Goal: Task Accomplishment & Management: Complete application form

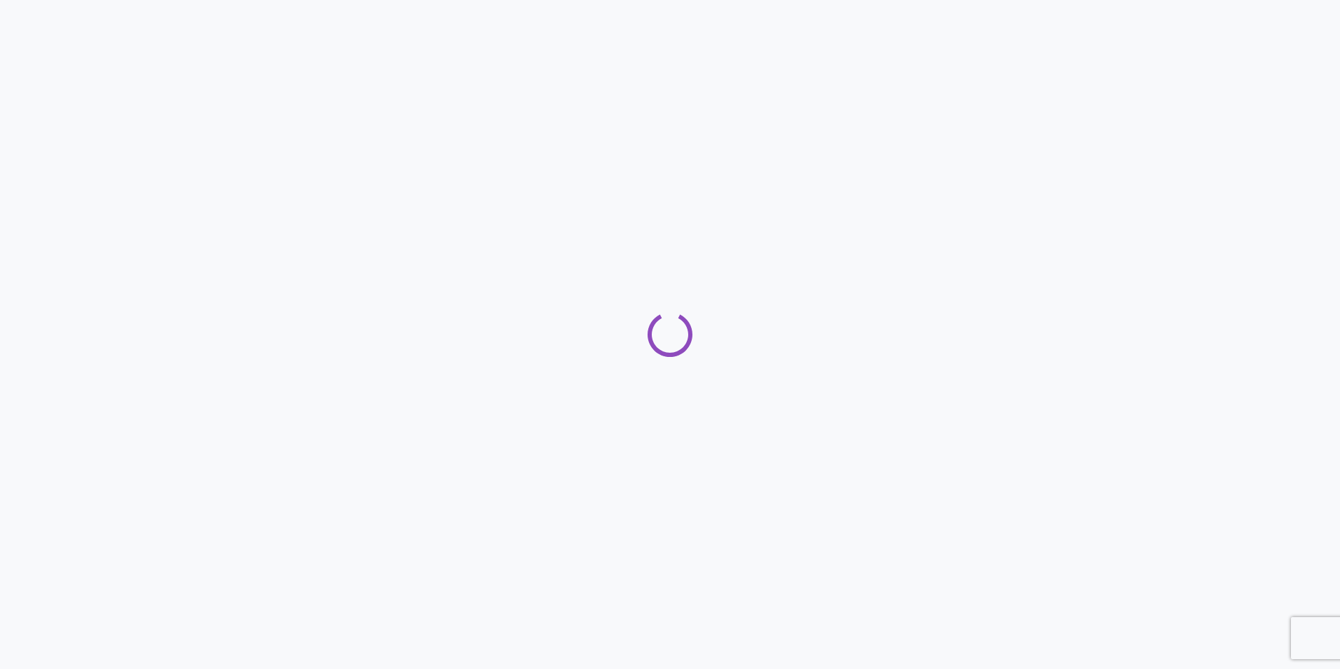
click at [348, 224] on div at bounding box center [670, 334] width 1340 height 669
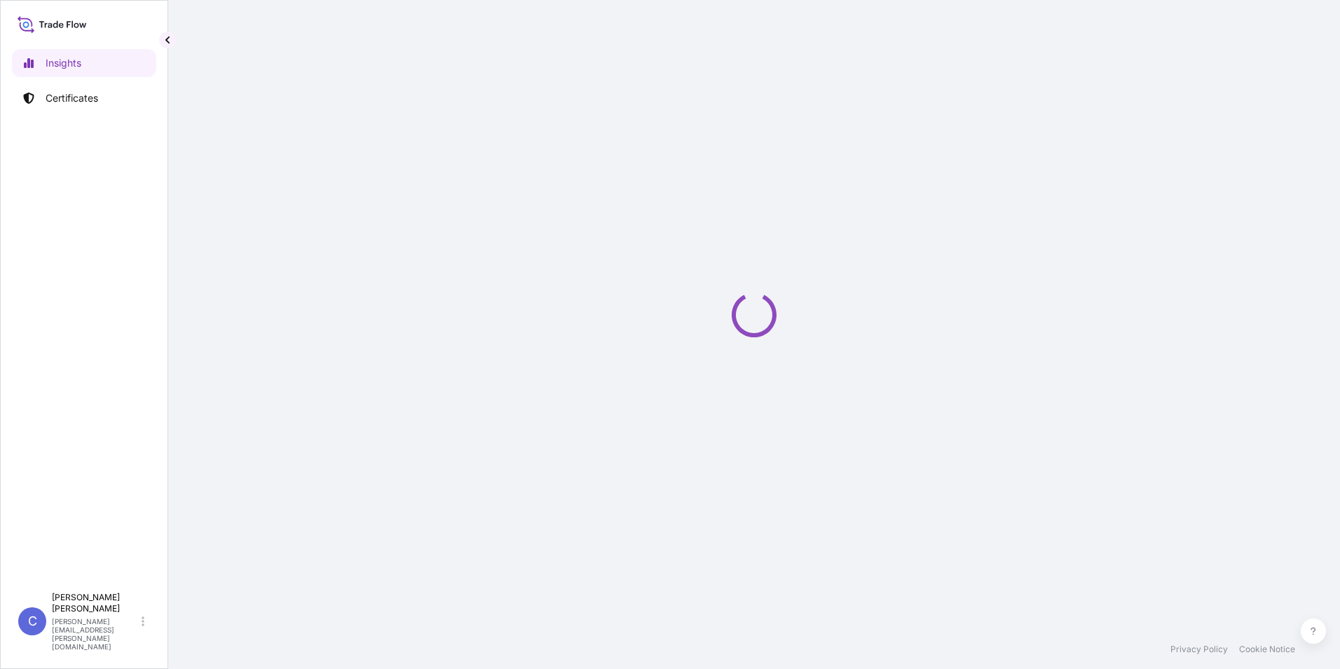
click at [236, 187] on div "Loading" at bounding box center [754, 314] width 1116 height 629
select select "2025"
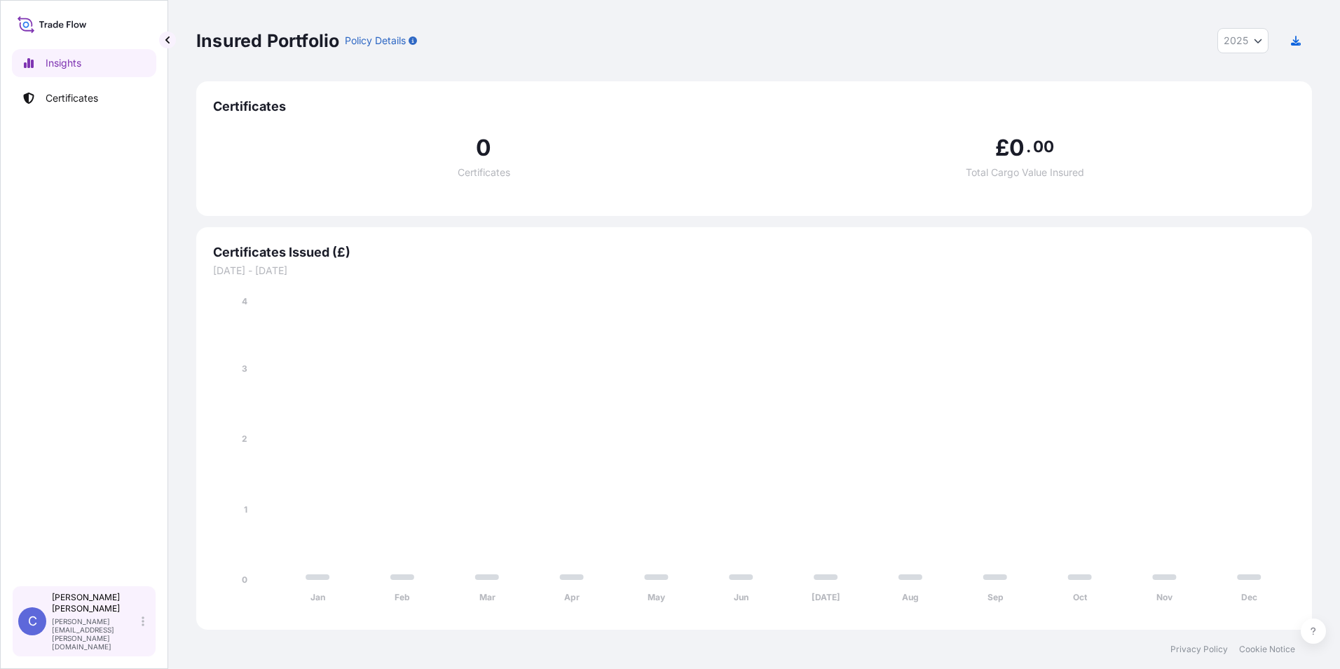
click at [139, 637] on div "[PERSON_NAME] [PERSON_NAME][EMAIL_ADDRESS][PERSON_NAME][DOMAIN_NAME]" at bounding box center [101, 621] width 98 height 59
click at [95, 569] on div "Insights Certificates" at bounding box center [84, 310] width 144 height 549
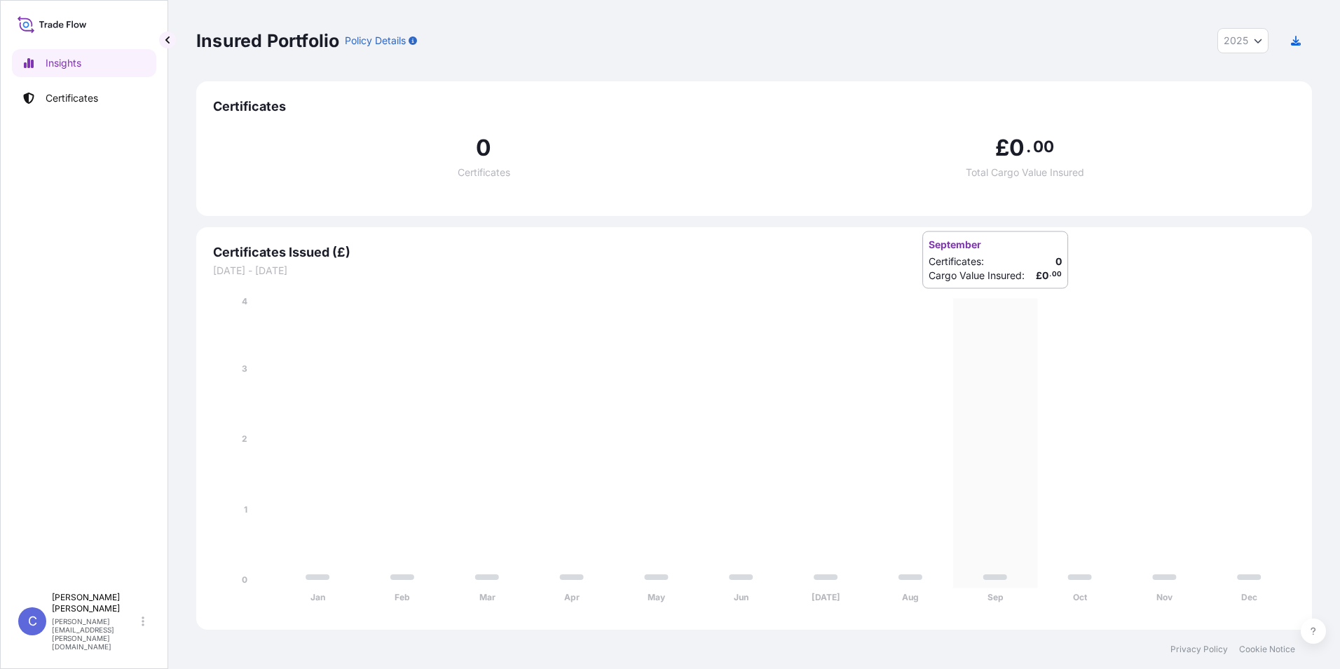
click at [1023, 303] on icon "Jan Feb Mar Apr May Jun [DATE] Aug Sep Oct Nov Dec 0 1 2 3 4" at bounding box center [754, 453] width 1082 height 318
click at [74, 102] on p "Certificates" at bounding box center [72, 98] width 53 height 14
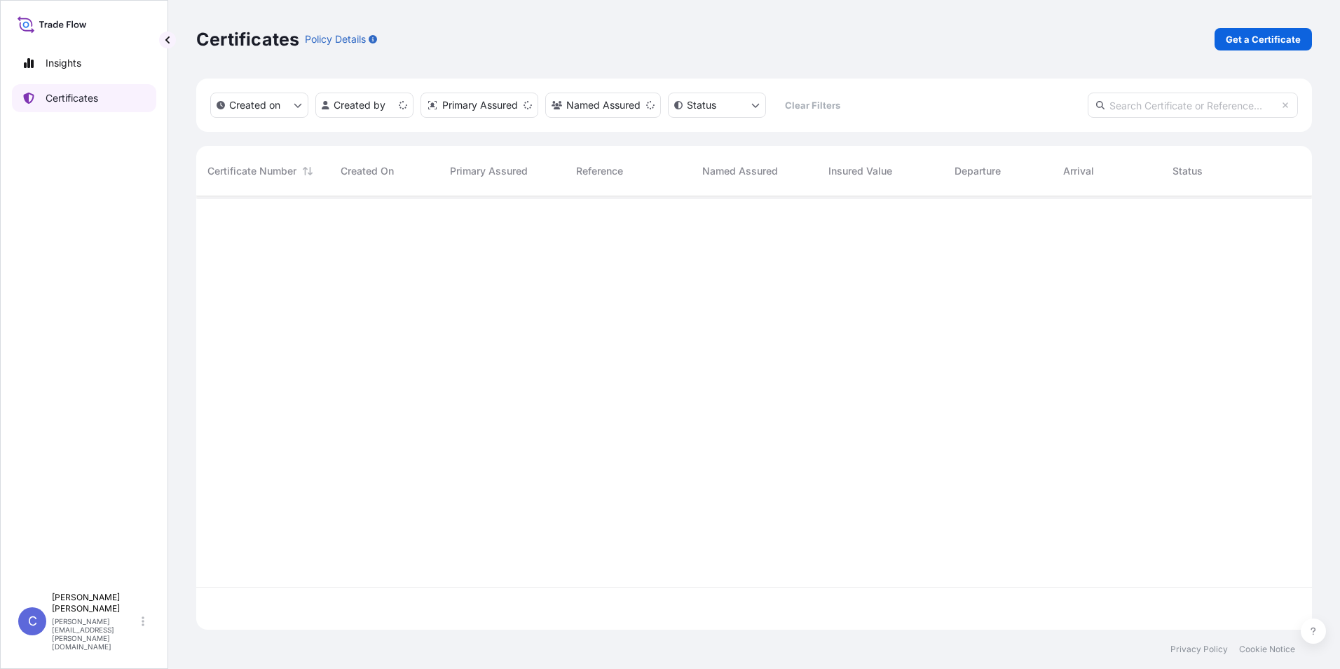
scroll to position [430, 1105]
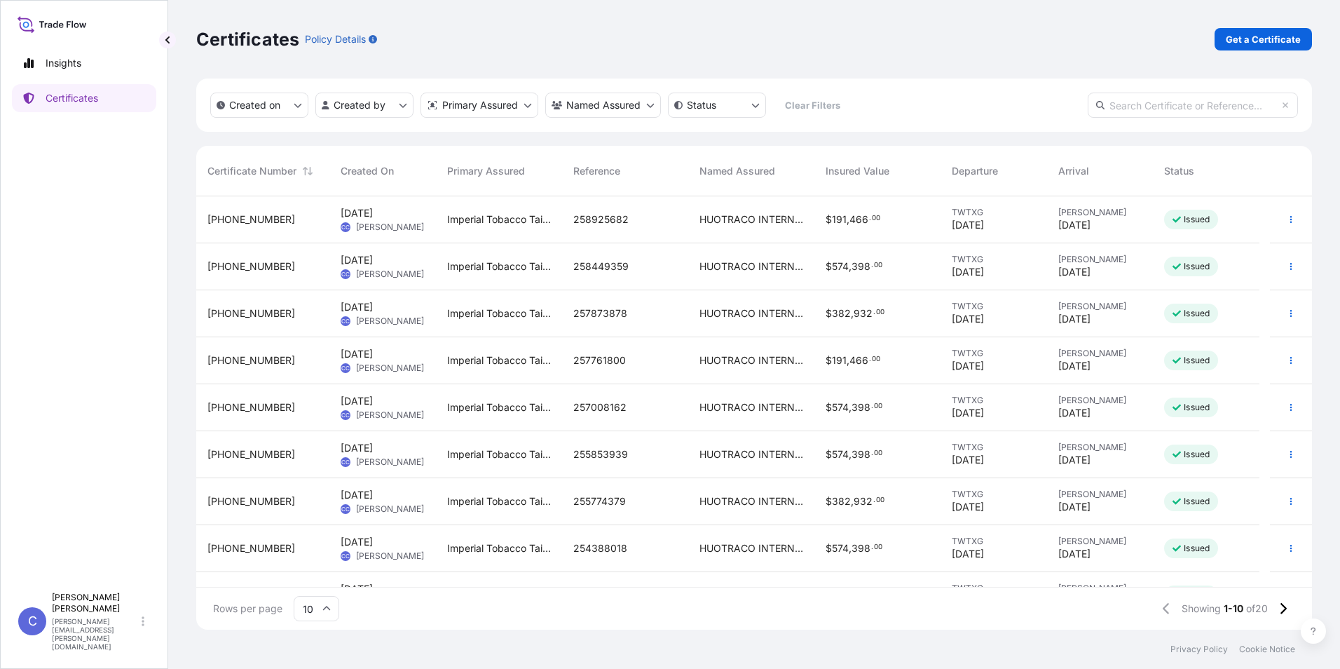
click at [811, 316] on div "HUOTRACO INTERNATIONAL LIMITED" at bounding box center [751, 313] width 126 height 47
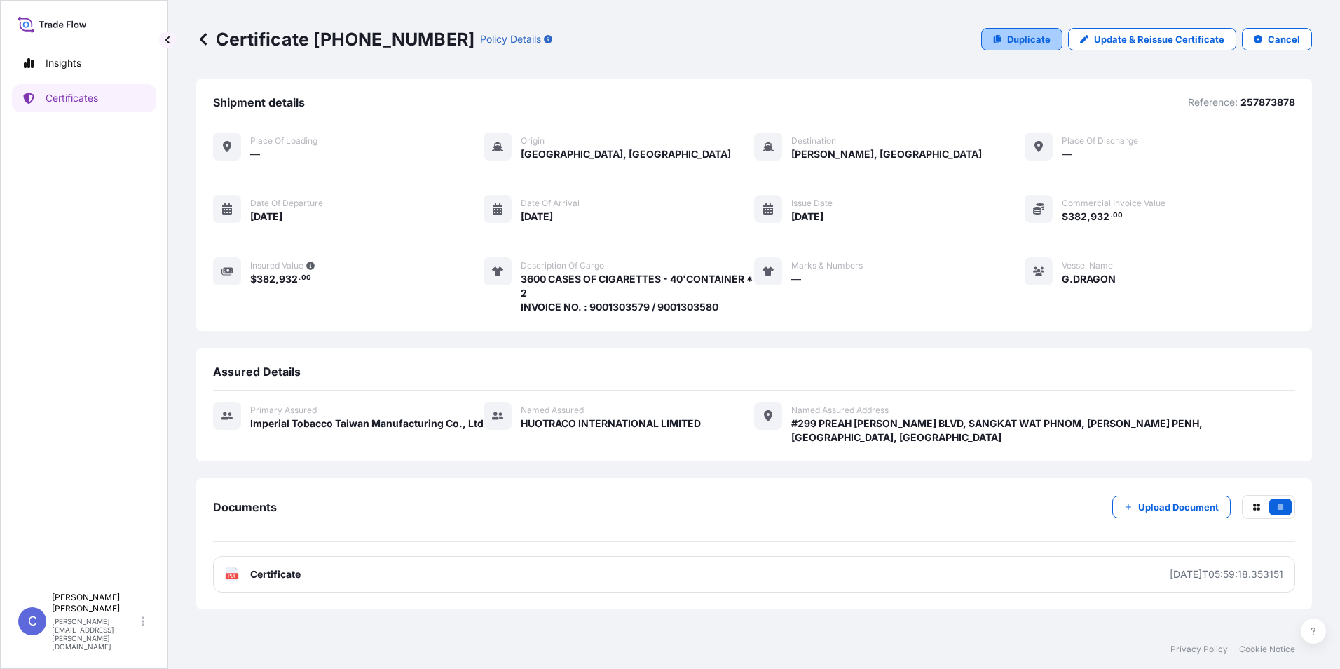
click at [1010, 41] on link "Duplicate" at bounding box center [1021, 39] width 81 height 22
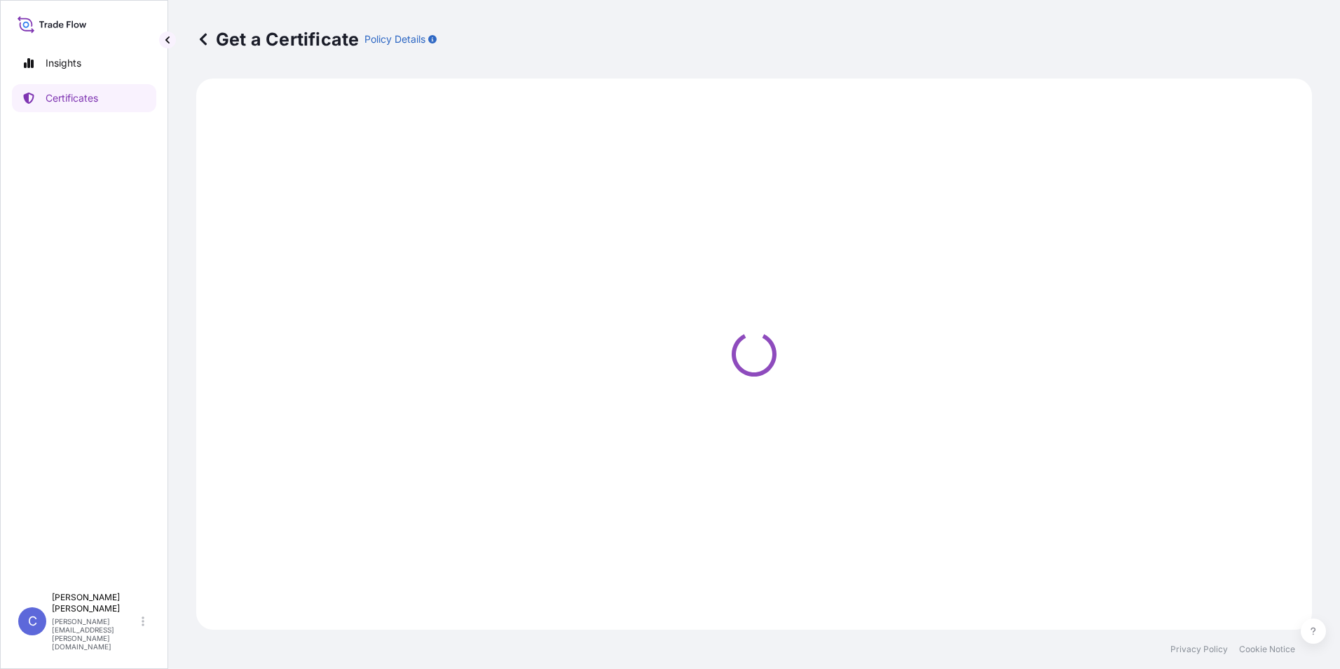
select select "Sea"
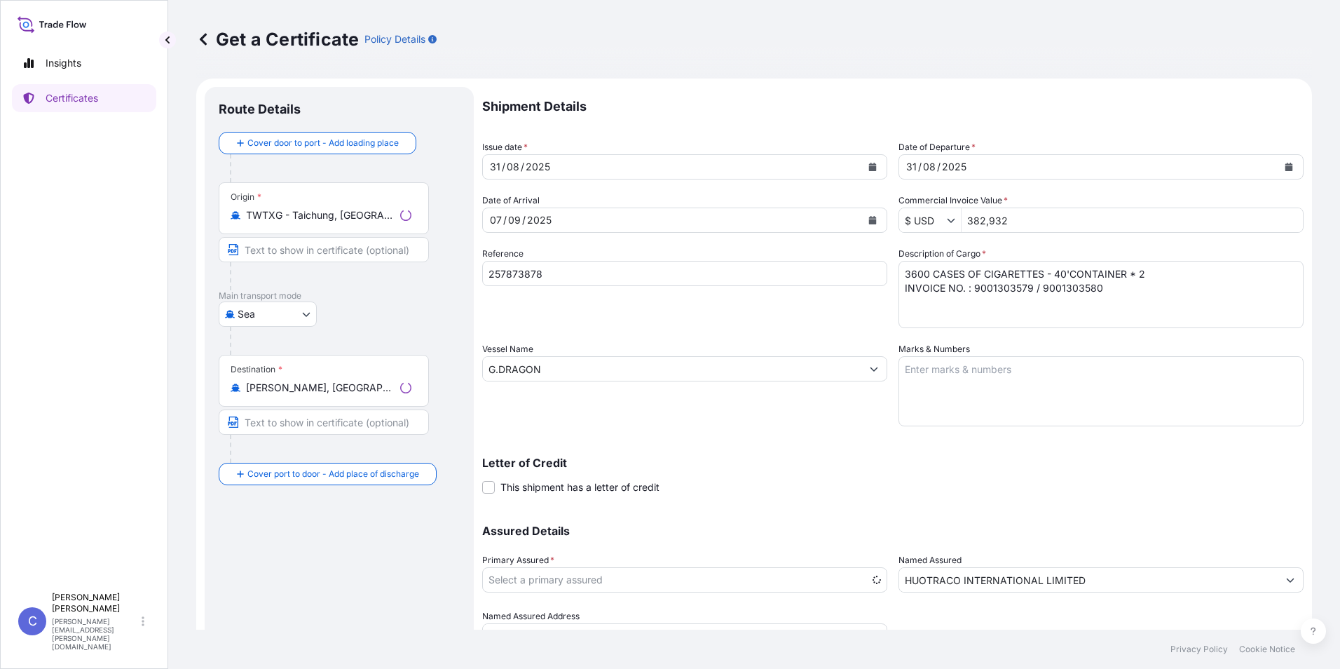
select select "31696"
click at [870, 166] on icon "Calendar" at bounding box center [873, 167] width 8 height 8
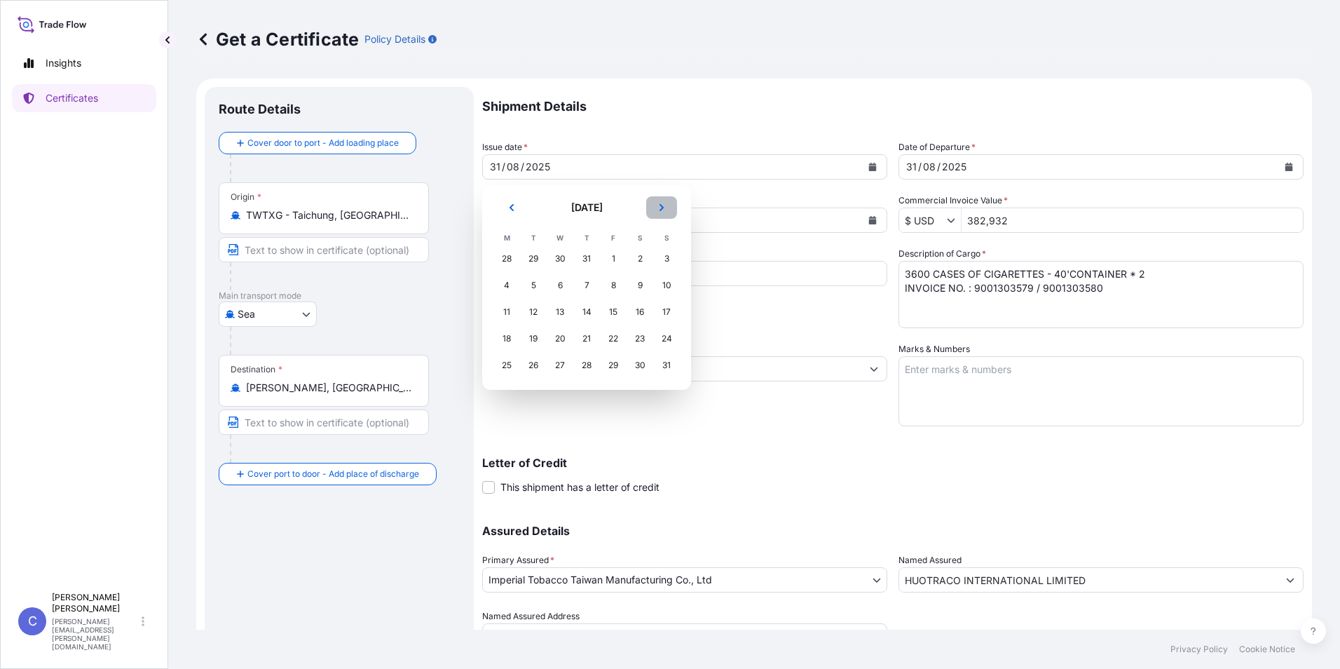
click at [655, 210] on button "Next" at bounding box center [661, 207] width 31 height 22
click at [540, 368] on div "30" at bounding box center [533, 365] width 25 height 25
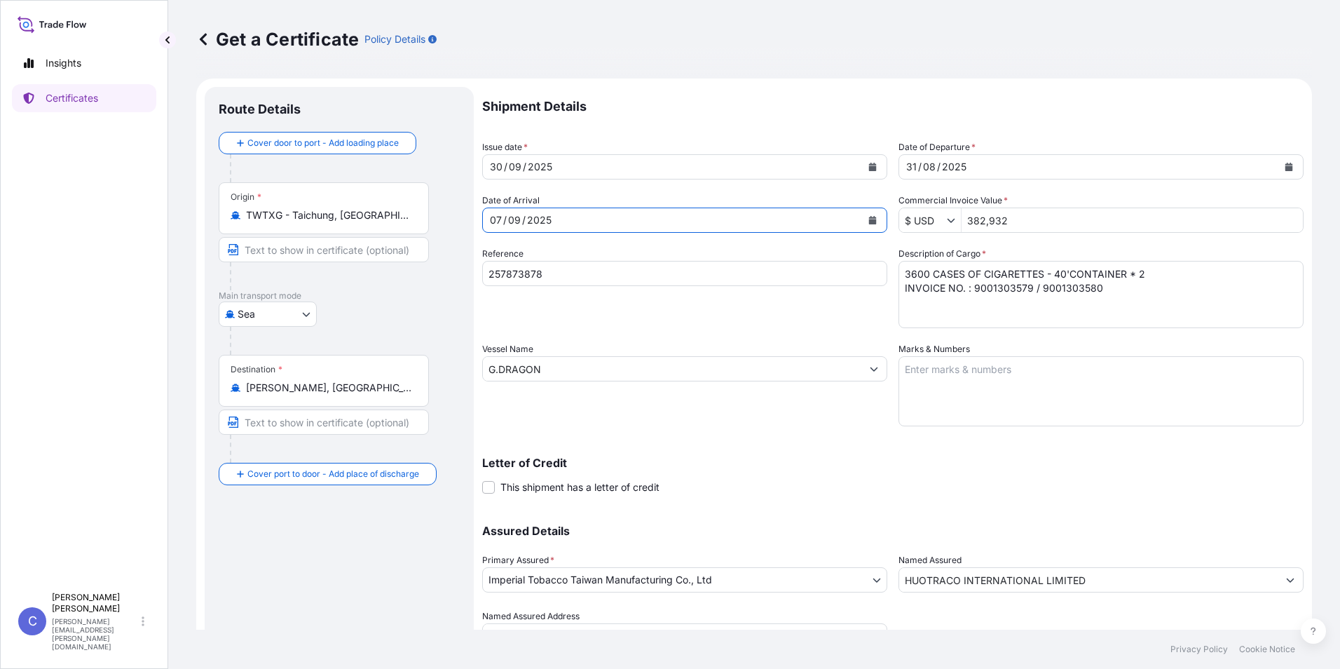
click at [862, 217] on button "Calendar" at bounding box center [873, 220] width 22 height 22
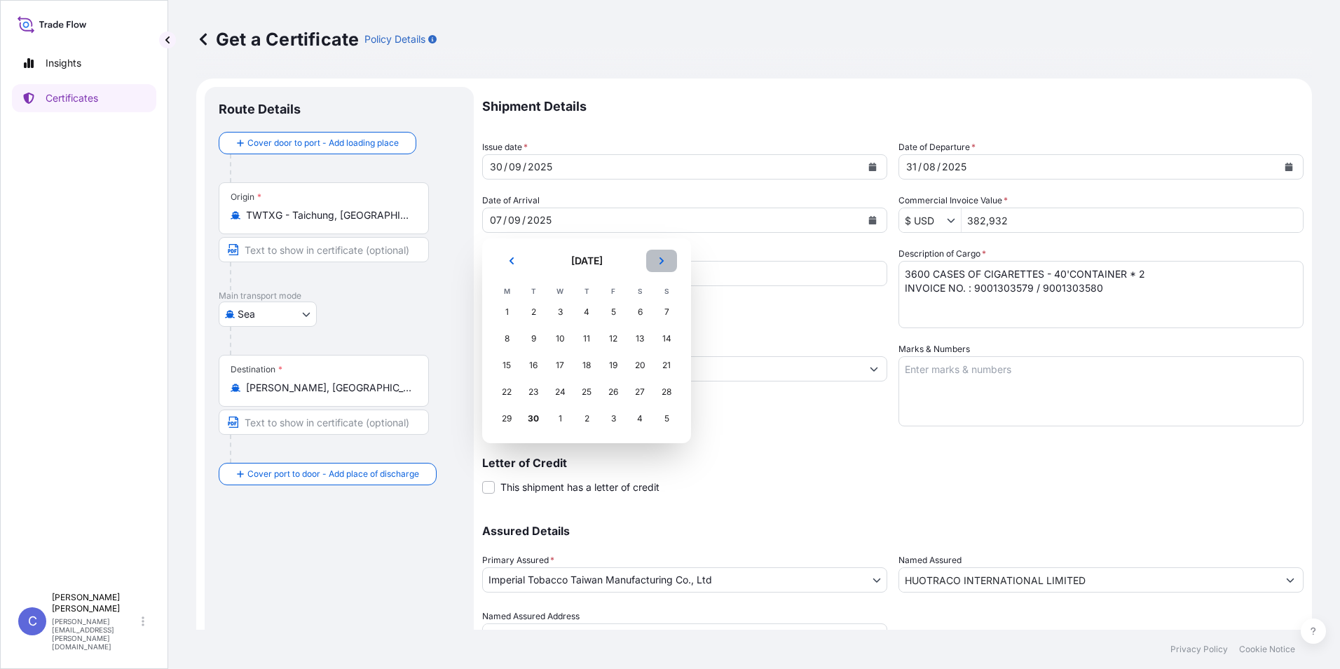
click at [669, 257] on button "Next" at bounding box center [661, 261] width 31 height 22
click at [515, 341] on div "6" at bounding box center [506, 338] width 25 height 25
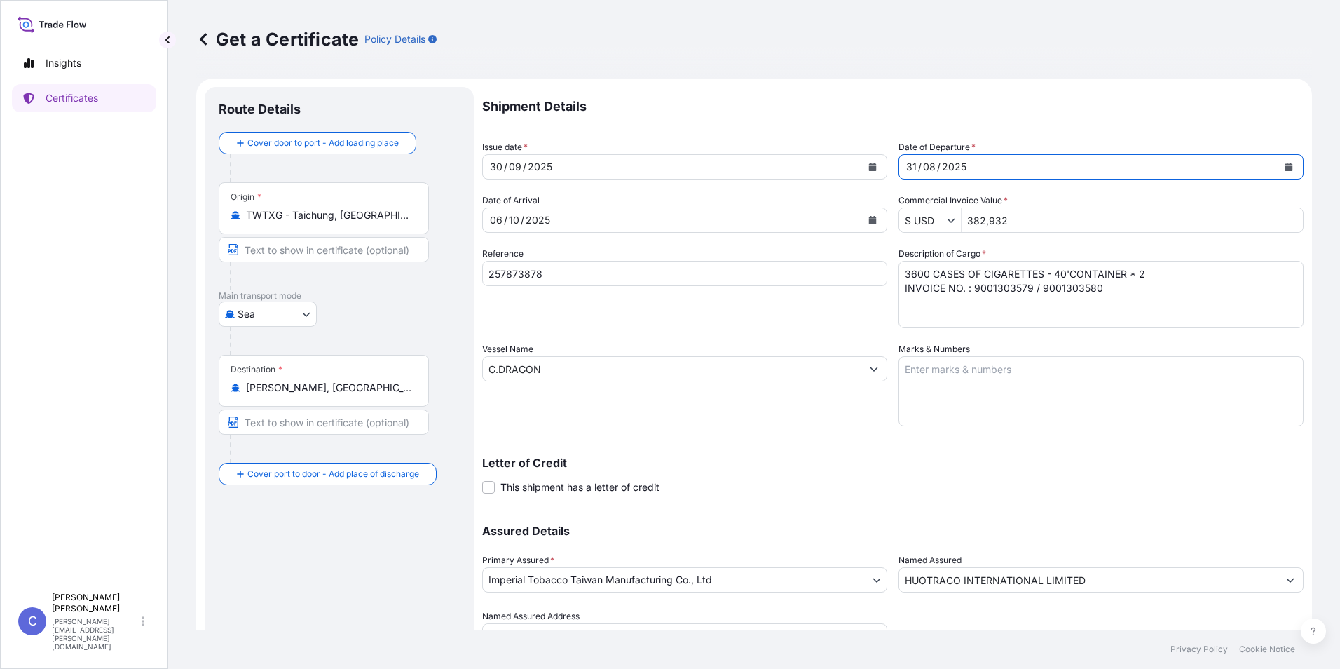
click at [1283, 172] on button "Calendar" at bounding box center [1289, 167] width 22 height 22
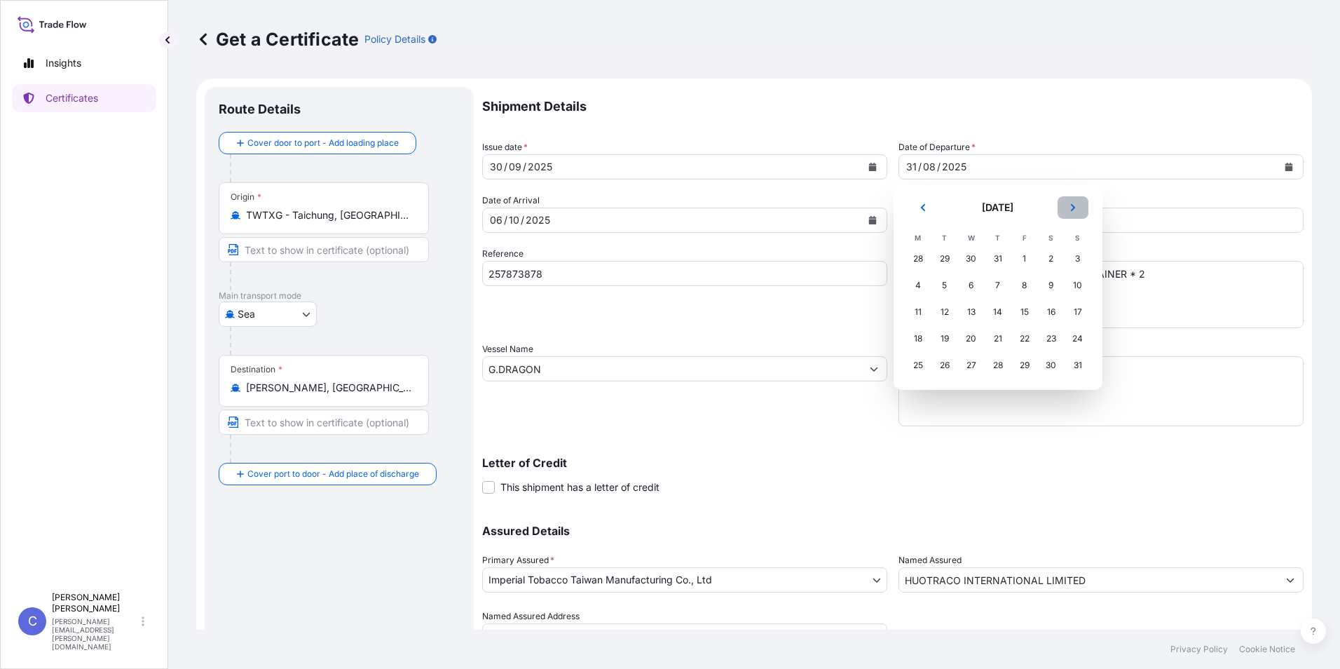
click at [1071, 210] on icon "Next" at bounding box center [1073, 207] width 8 height 8
click at [948, 366] on div "30" at bounding box center [944, 365] width 25 height 25
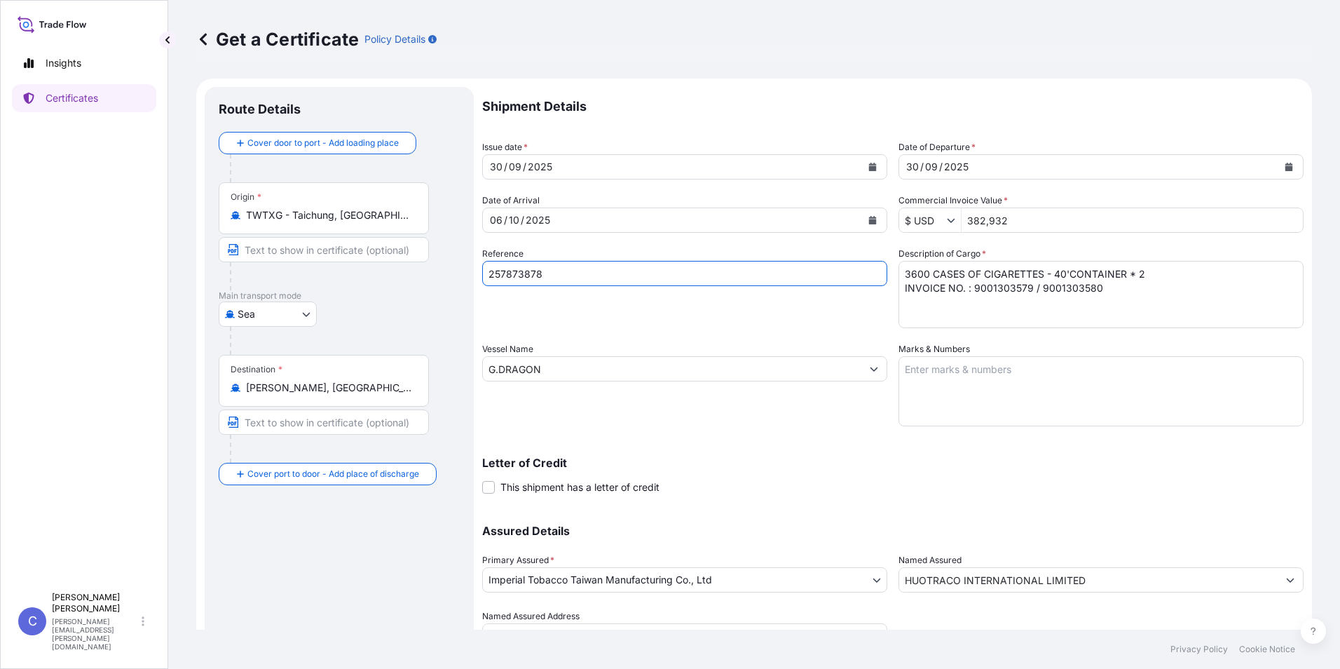
click at [700, 275] on input "257873878" at bounding box center [684, 273] width 405 height 25
type input "2"
type input "258925960"
drag, startPoint x: 1117, startPoint y: 289, endPoint x: 981, endPoint y: 315, distance: 139.3
click at [981, 315] on textarea "3600 CASES OF CIGARETTES - 40'CONTAINER * 2 INVOICE NO. : 9001303579 / 90013035…" at bounding box center [1101, 294] width 405 height 67
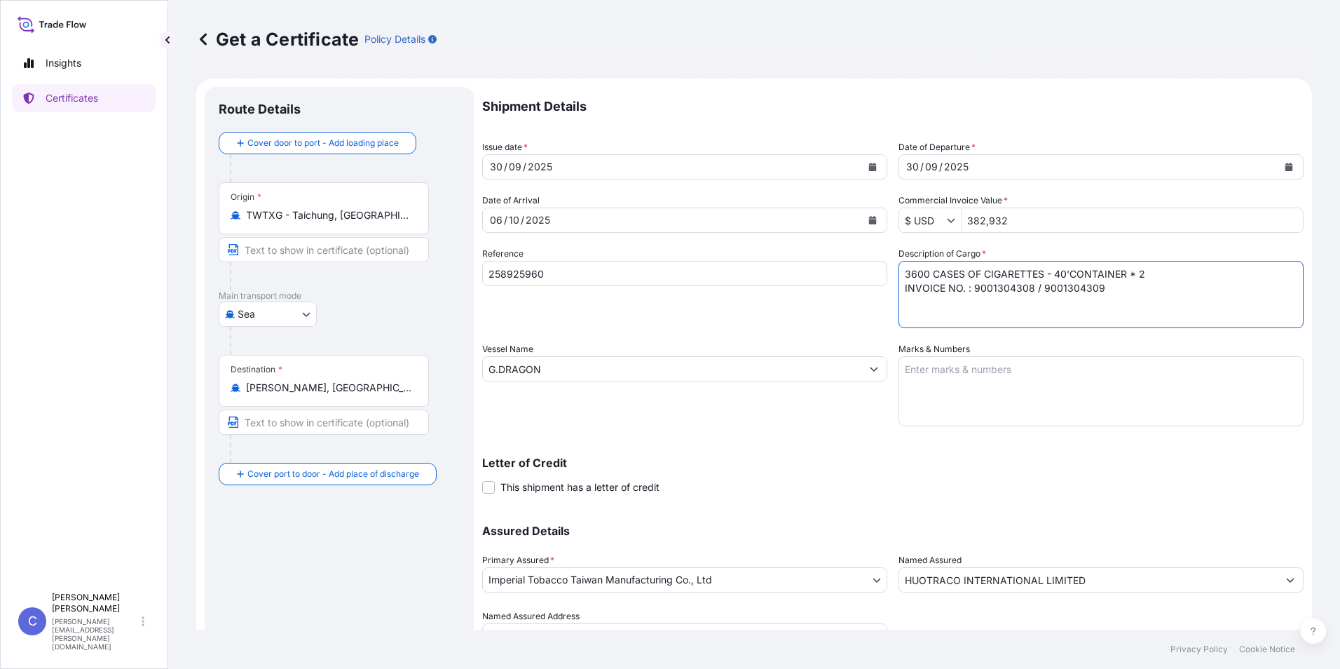
type textarea "3600 CASES OF CIGARETTES - 40'CONTAINER * 2 INVOICE NO. : 9001304308 / 90013043…"
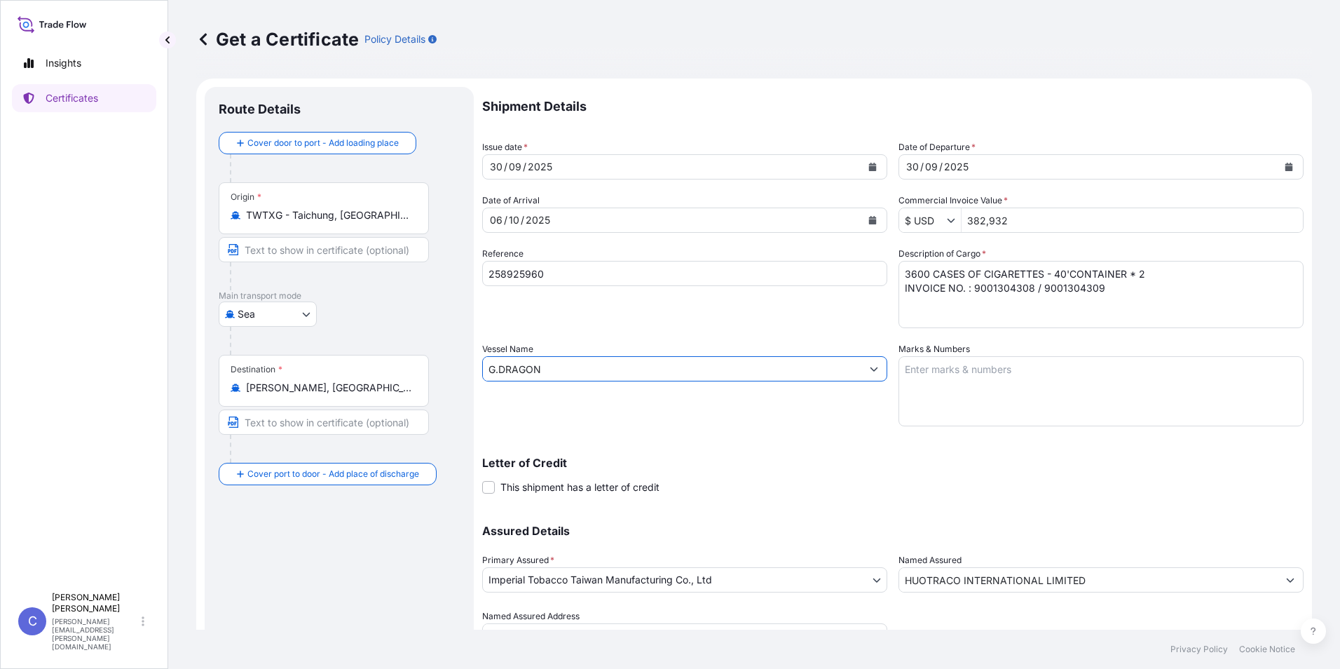
click at [632, 372] on input "G.DRAGON" at bounding box center [672, 368] width 379 height 25
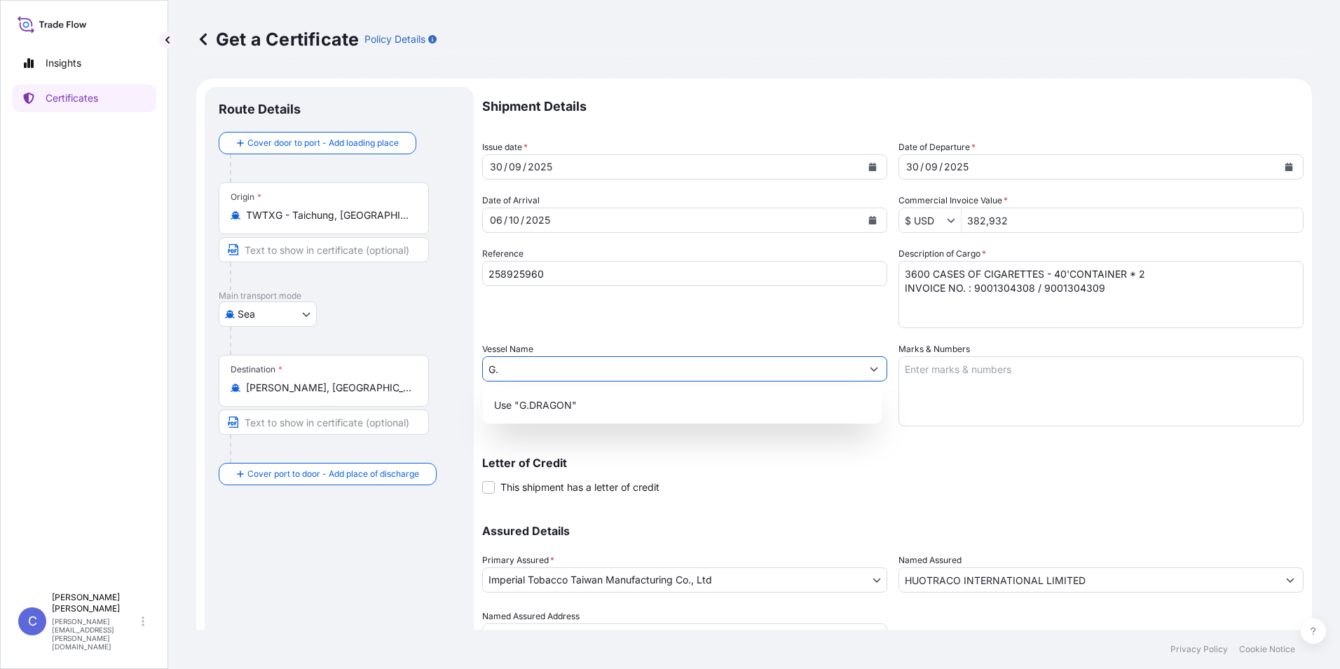
type input "G"
type input "ㄣ"
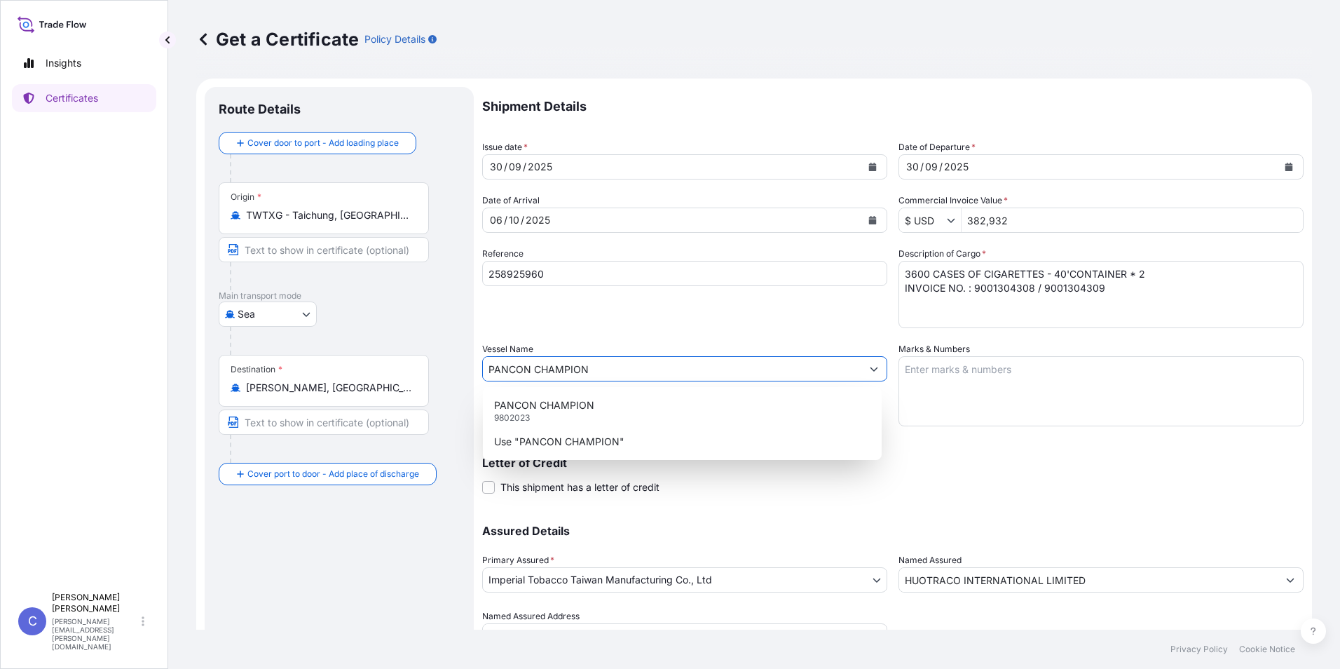
type input "PANCON CHAMPION"
click at [794, 493] on div "Letter of Credit This shipment has a letter of credit Letter of credit * Letter…" at bounding box center [893, 475] width 822 height 37
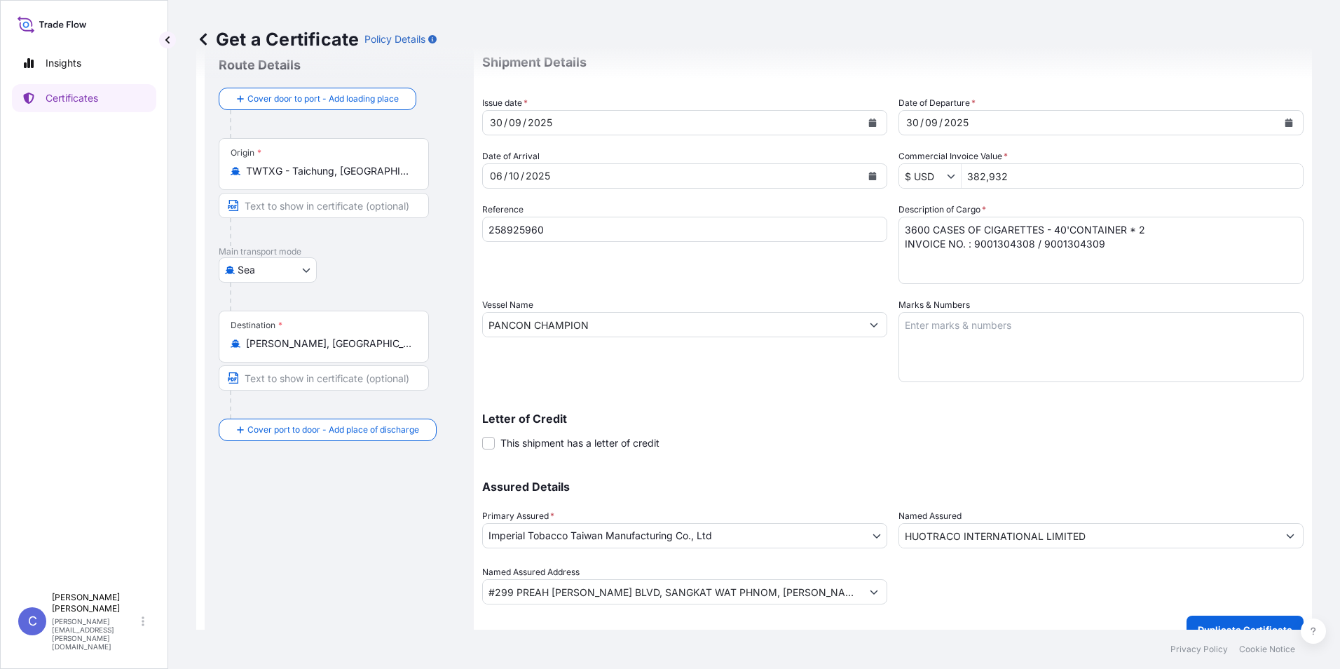
scroll to position [67, 0]
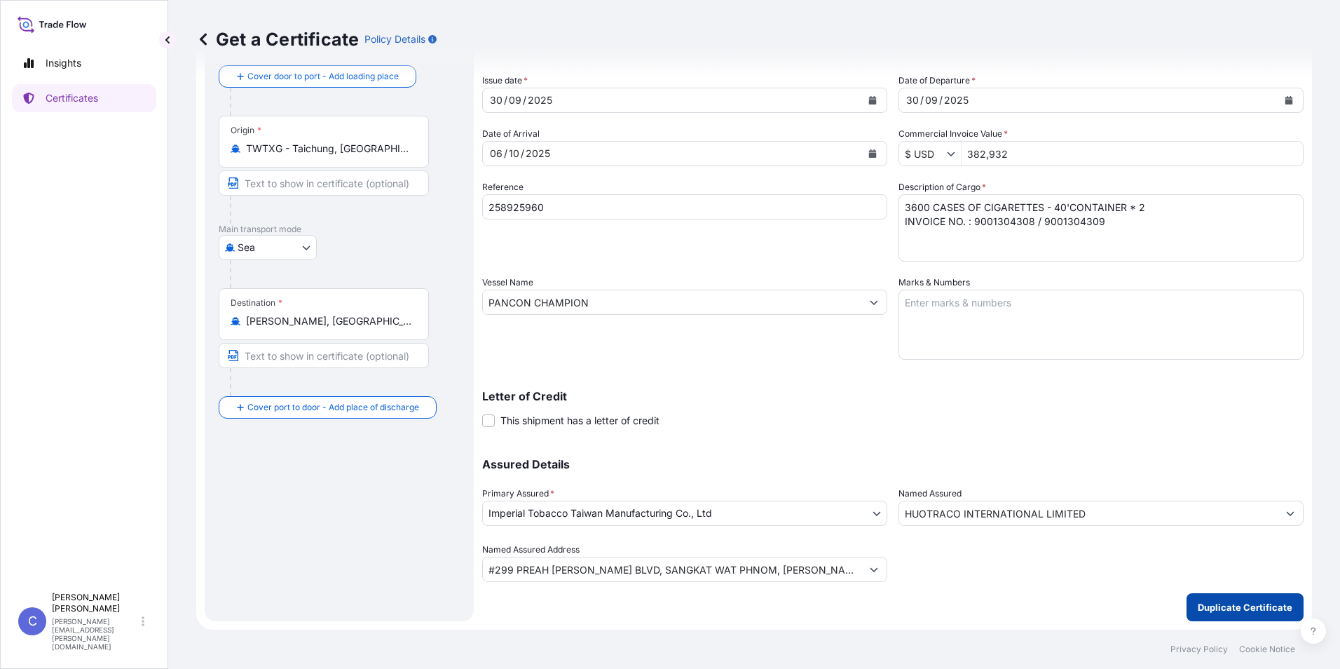
click at [1245, 600] on p "Duplicate Certificate" at bounding box center [1245, 607] width 95 height 14
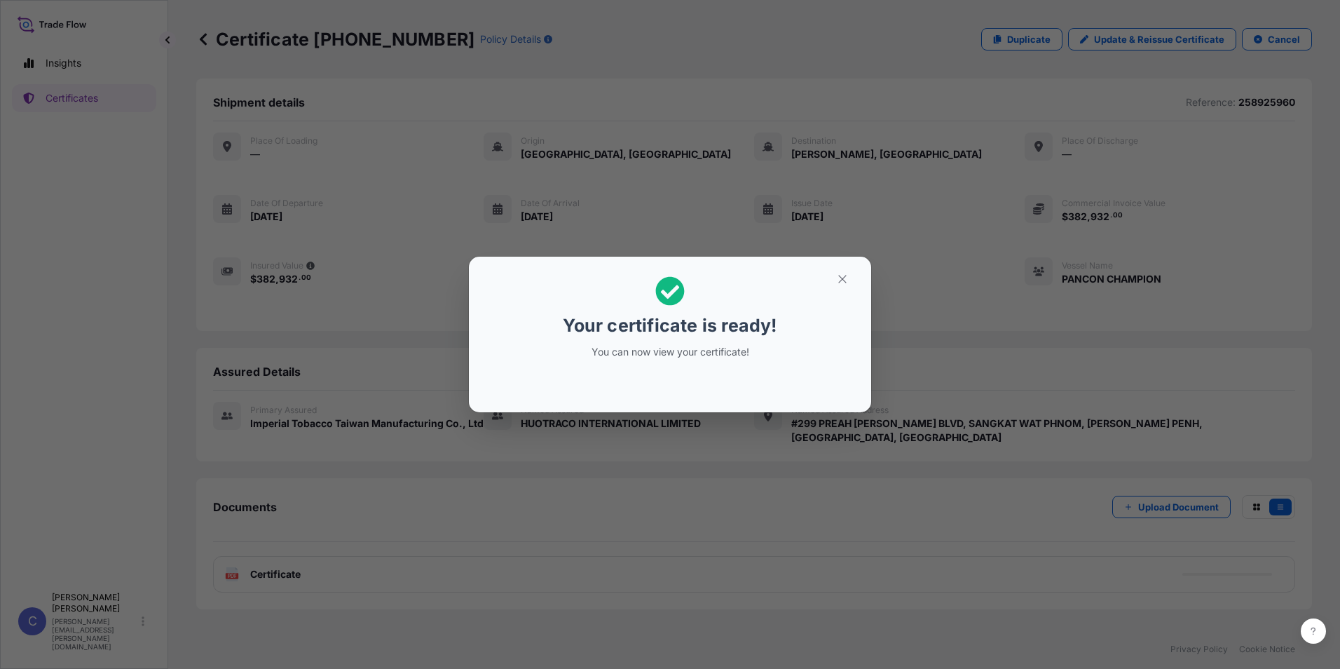
click at [963, 545] on div "Your certificate is ready! You can now view your certificate!" at bounding box center [670, 334] width 1340 height 669
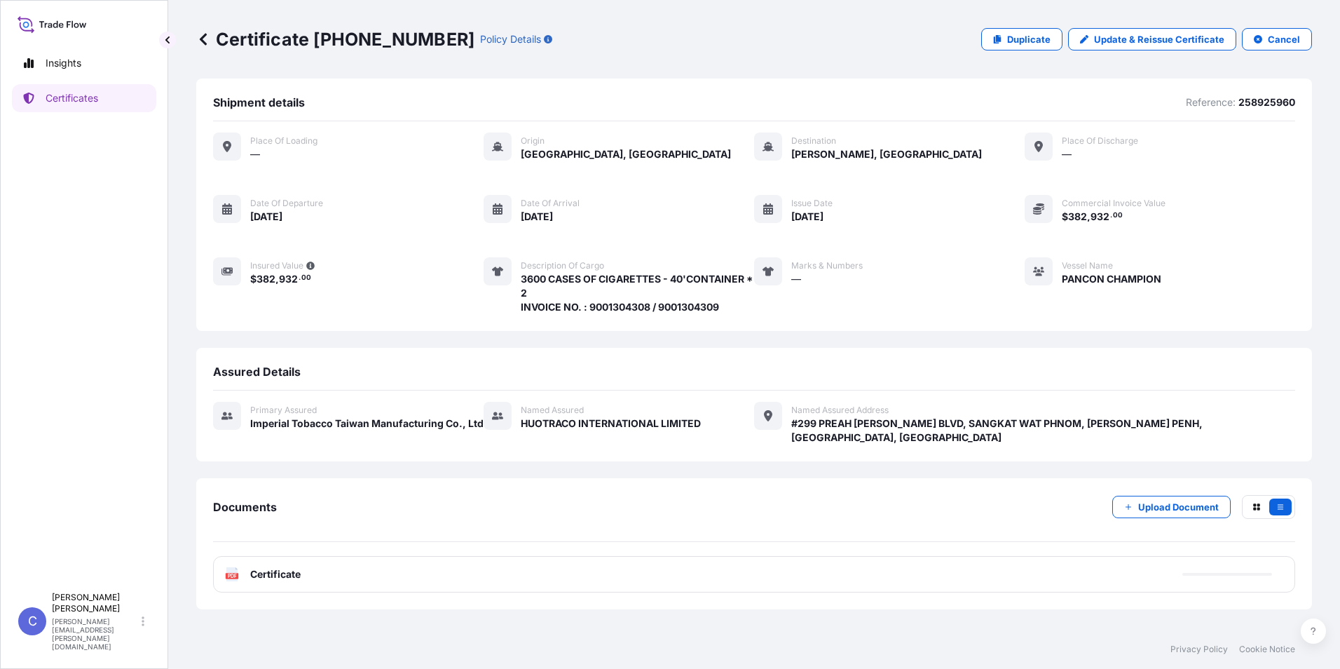
click at [277, 567] on span "Certificate" at bounding box center [275, 574] width 50 height 14
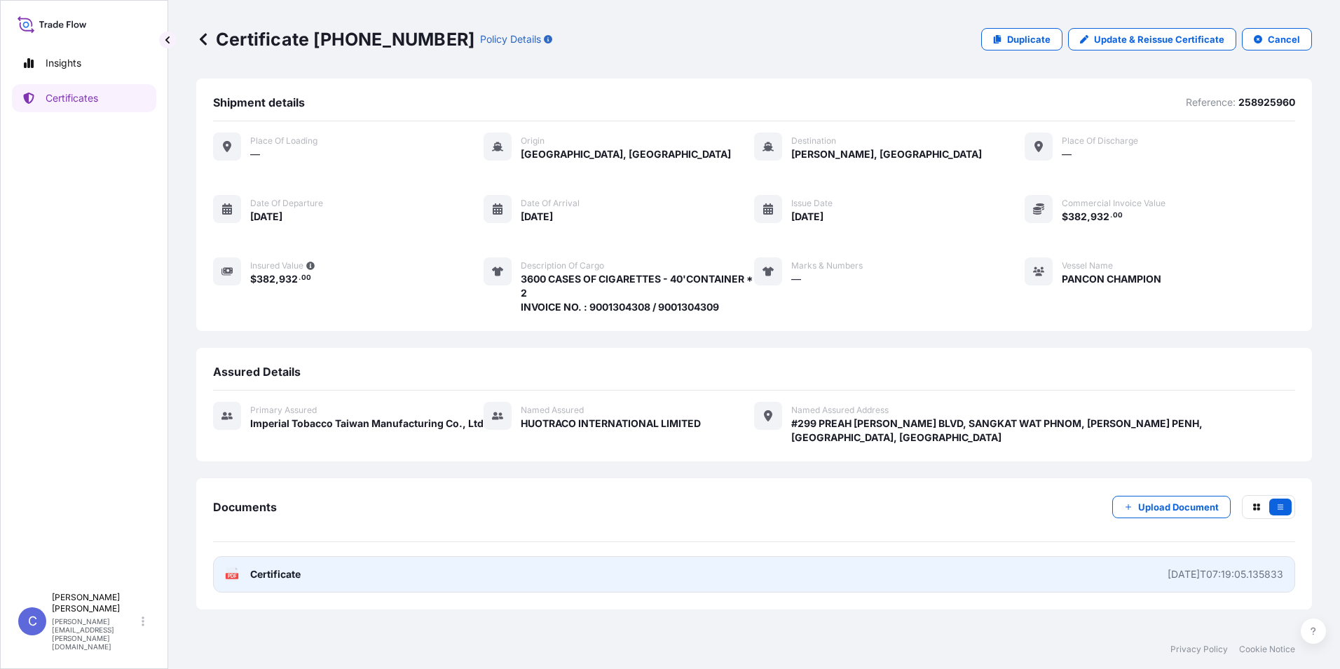
click at [275, 567] on span "Certificate" at bounding box center [275, 574] width 50 height 14
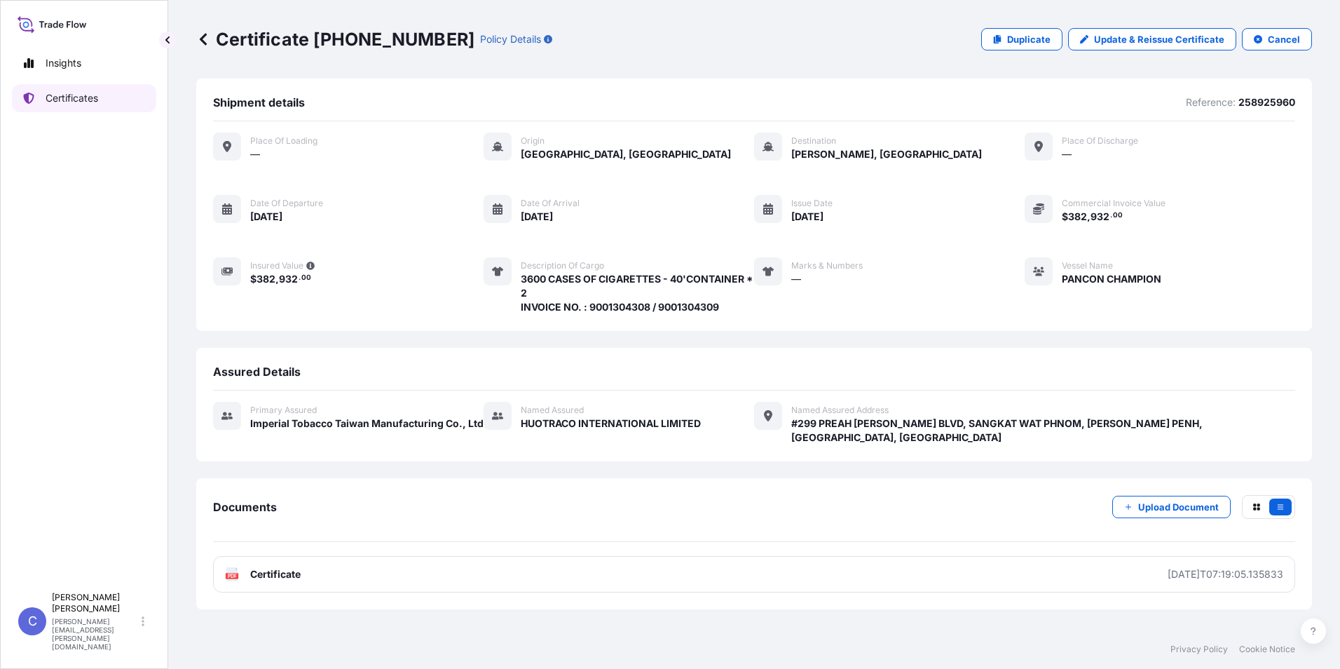
click at [68, 92] on p "Certificates" at bounding box center [72, 98] width 53 height 14
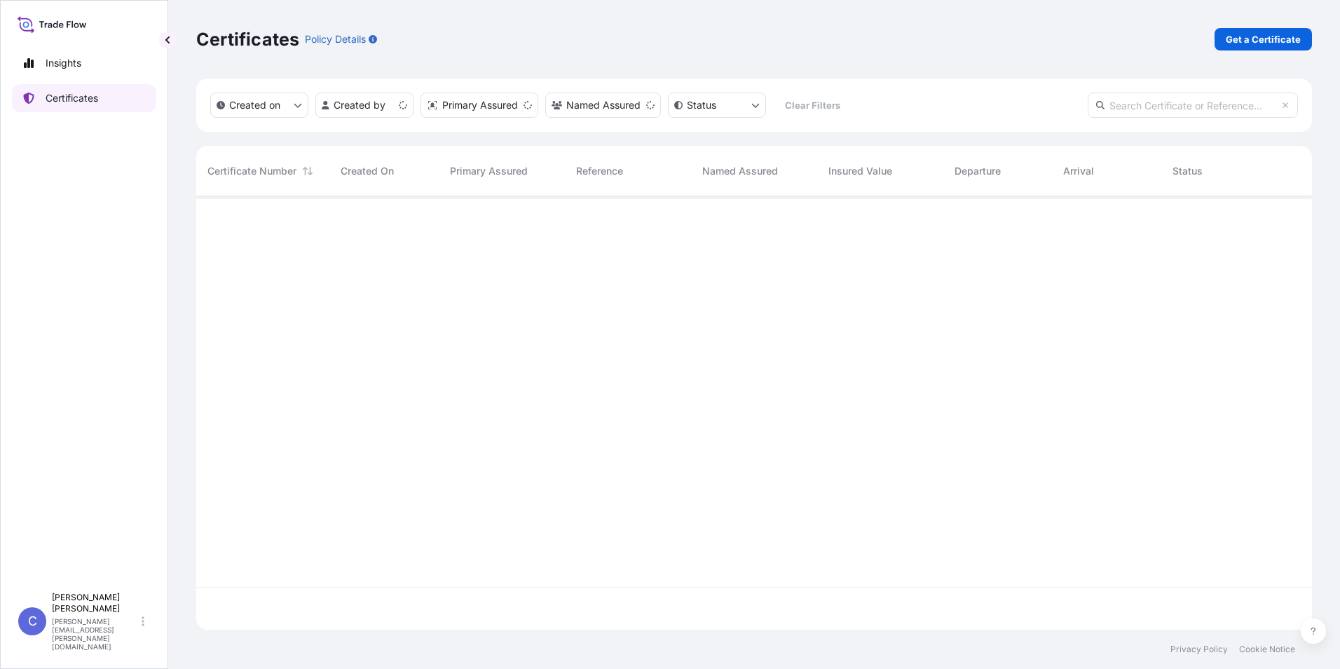
scroll to position [430, 1105]
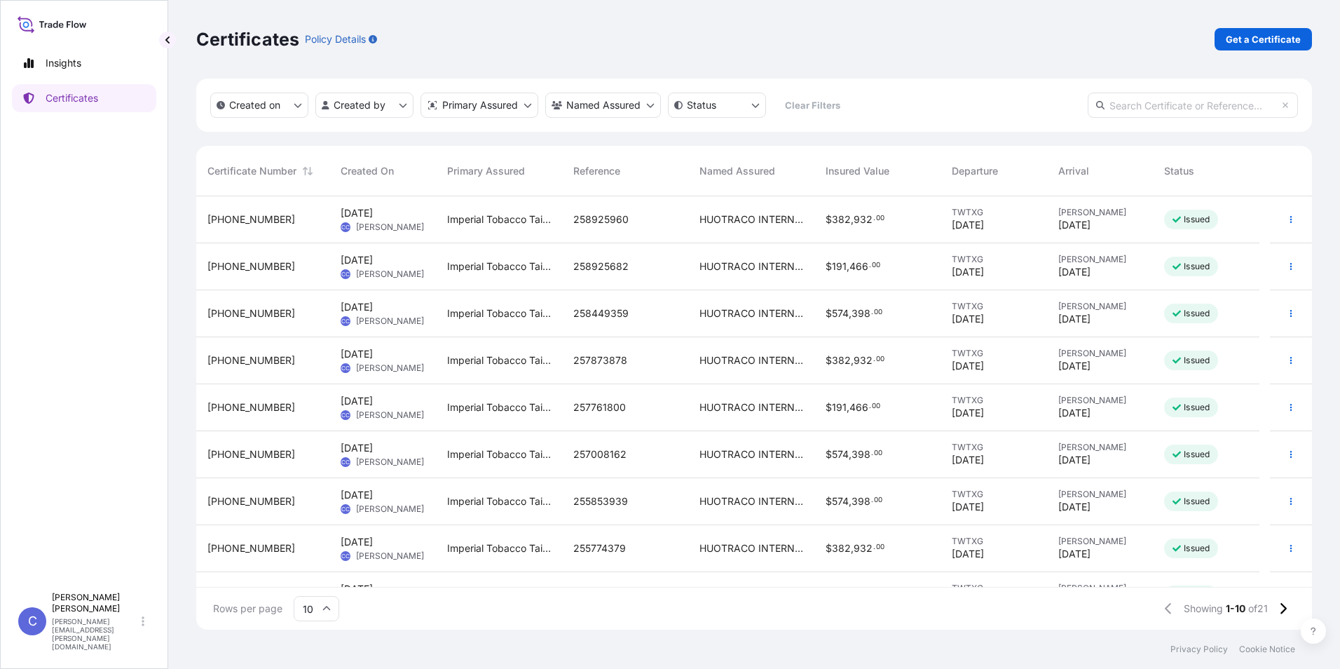
click at [864, 319] on span "$ 574 , 398 . 00" at bounding box center [854, 313] width 57 height 14
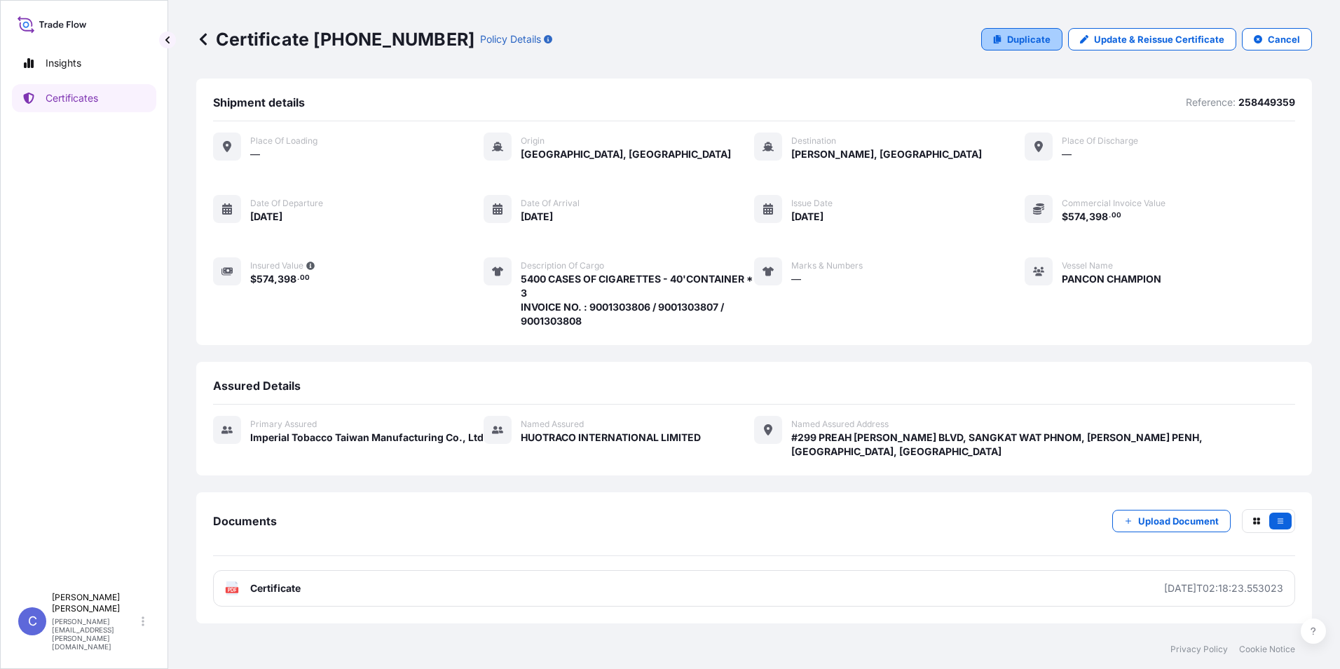
click at [1001, 38] on icon at bounding box center [997, 39] width 8 height 8
select select "Sea"
select select "31696"
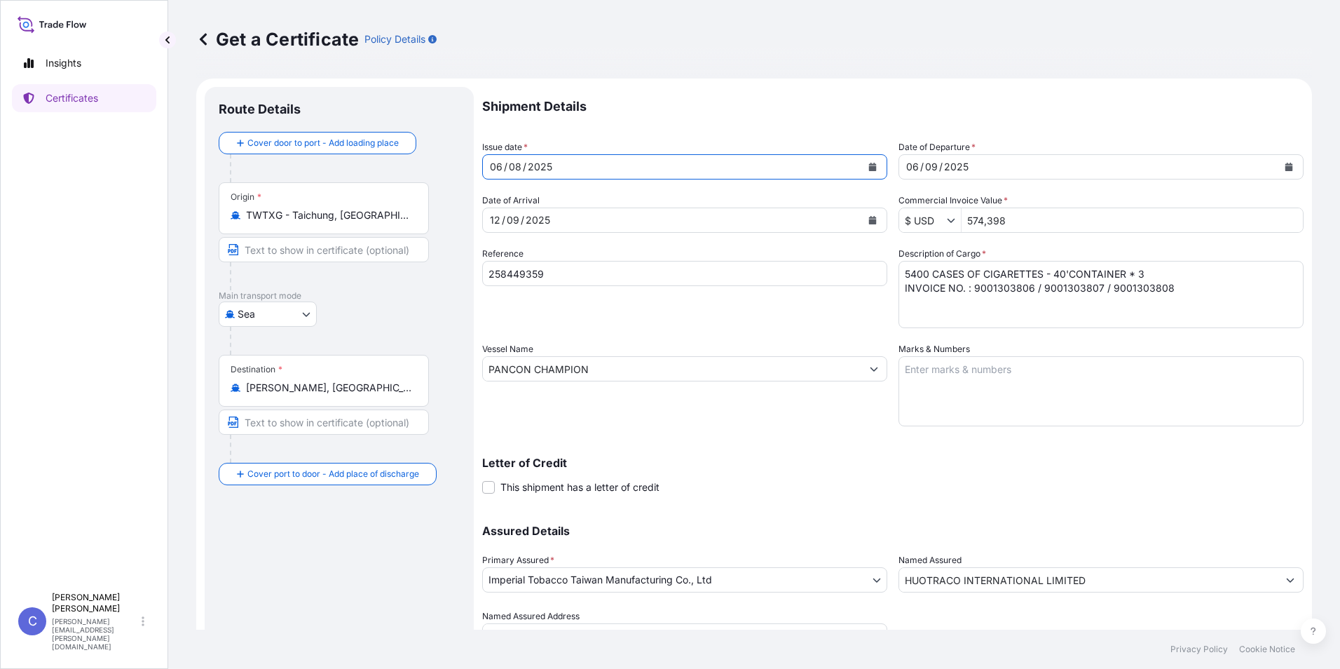
click at [869, 163] on icon "Calendar" at bounding box center [873, 167] width 8 height 8
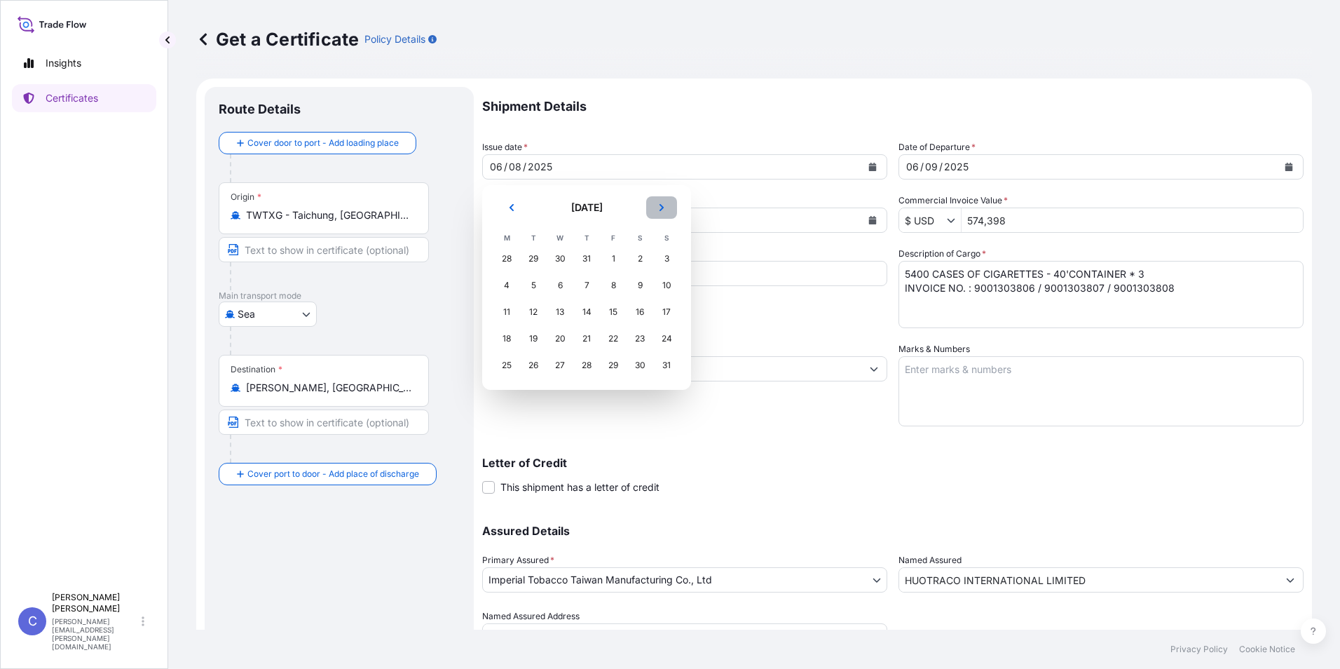
click at [660, 207] on icon "Next" at bounding box center [662, 207] width 8 height 8
click at [534, 364] on div "30" at bounding box center [533, 365] width 25 height 25
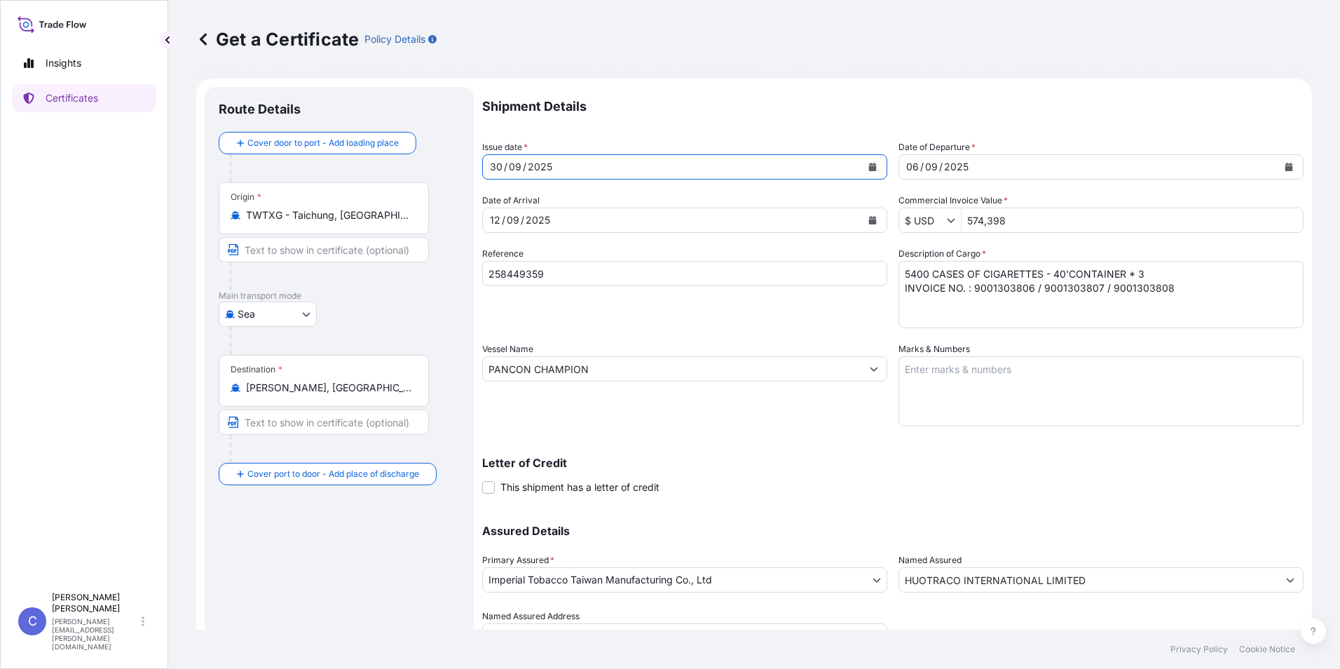
click at [862, 221] on button "Calendar" at bounding box center [873, 220] width 22 height 22
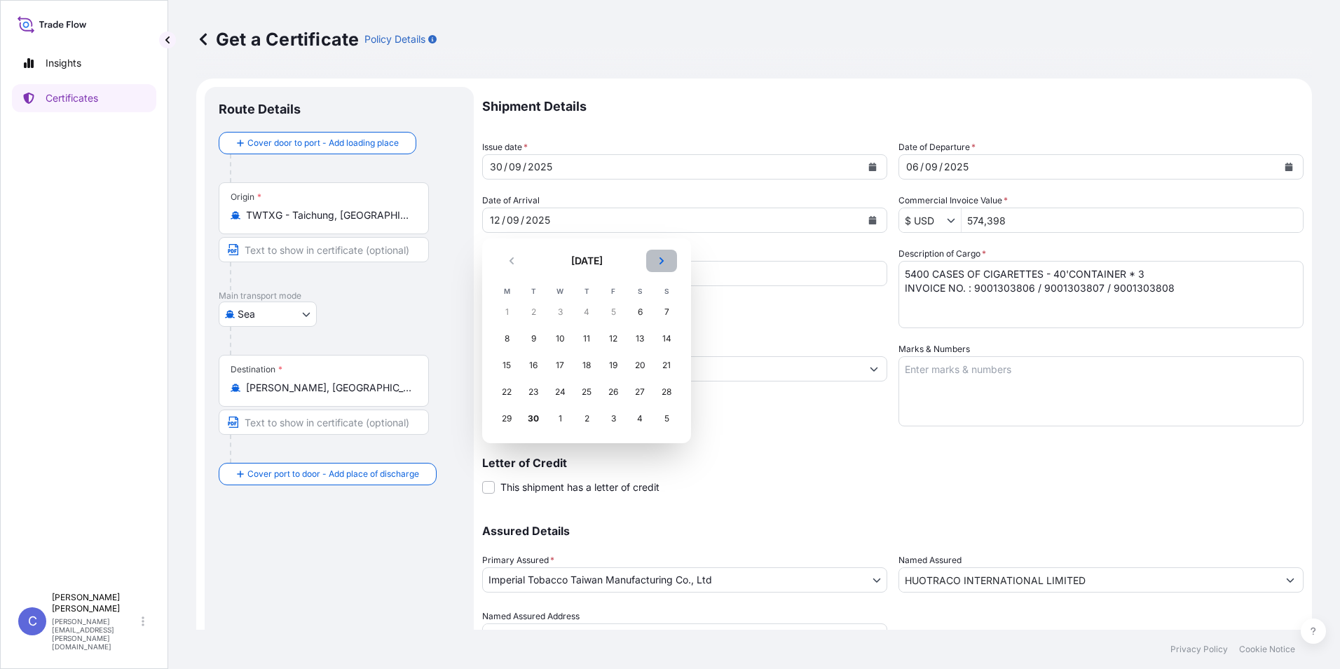
click at [662, 258] on icon "Next" at bounding box center [662, 261] width 8 height 8
click at [515, 341] on div "6" at bounding box center [506, 338] width 25 height 25
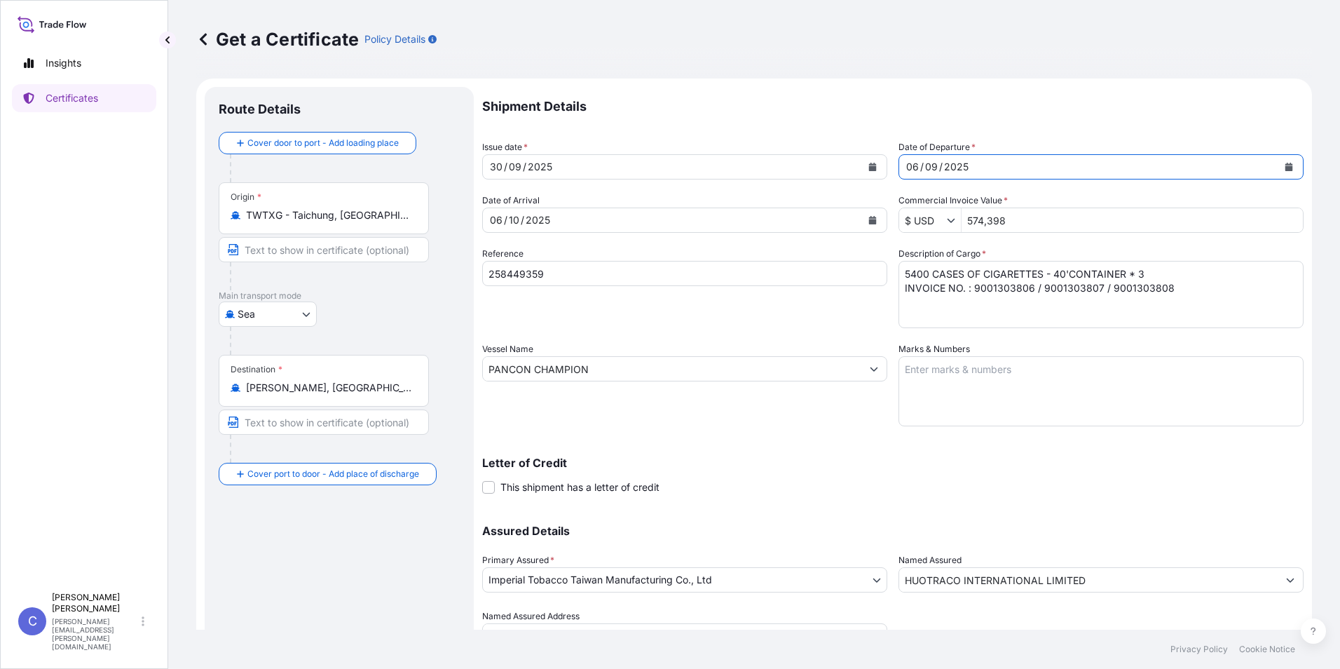
click at [1286, 167] on icon "Calendar" at bounding box center [1290, 167] width 8 height 8
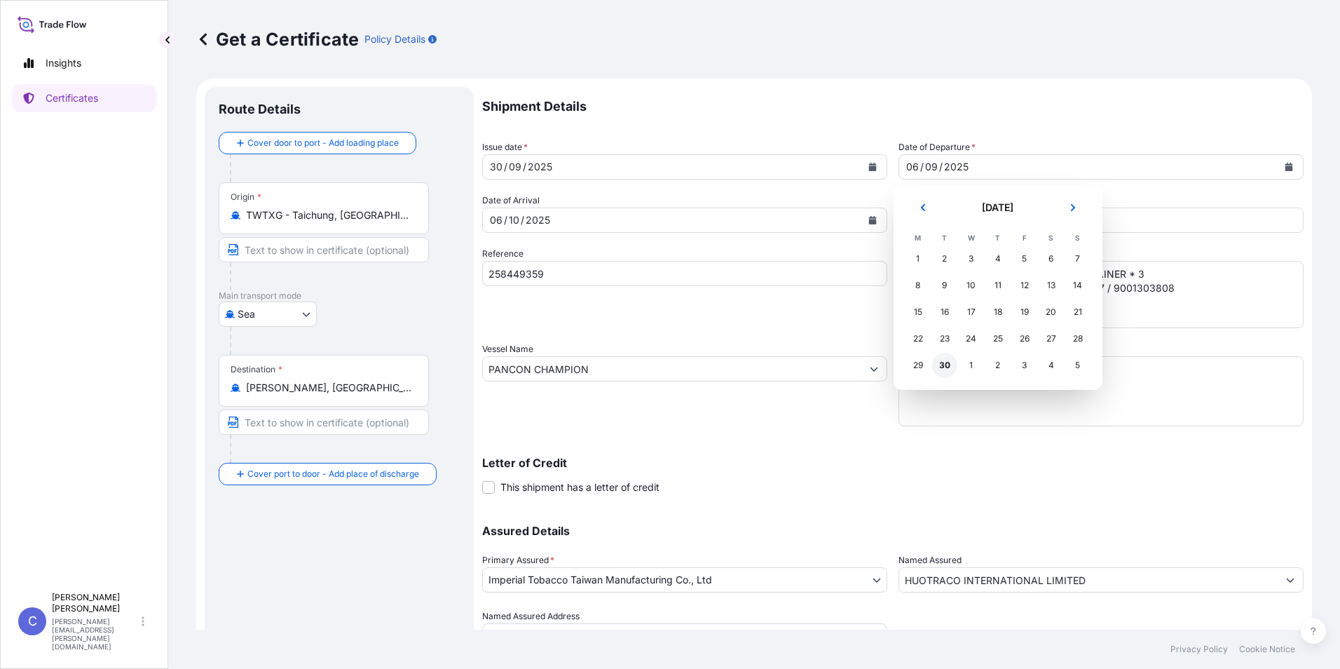
click at [939, 365] on div "30" at bounding box center [944, 365] width 25 height 25
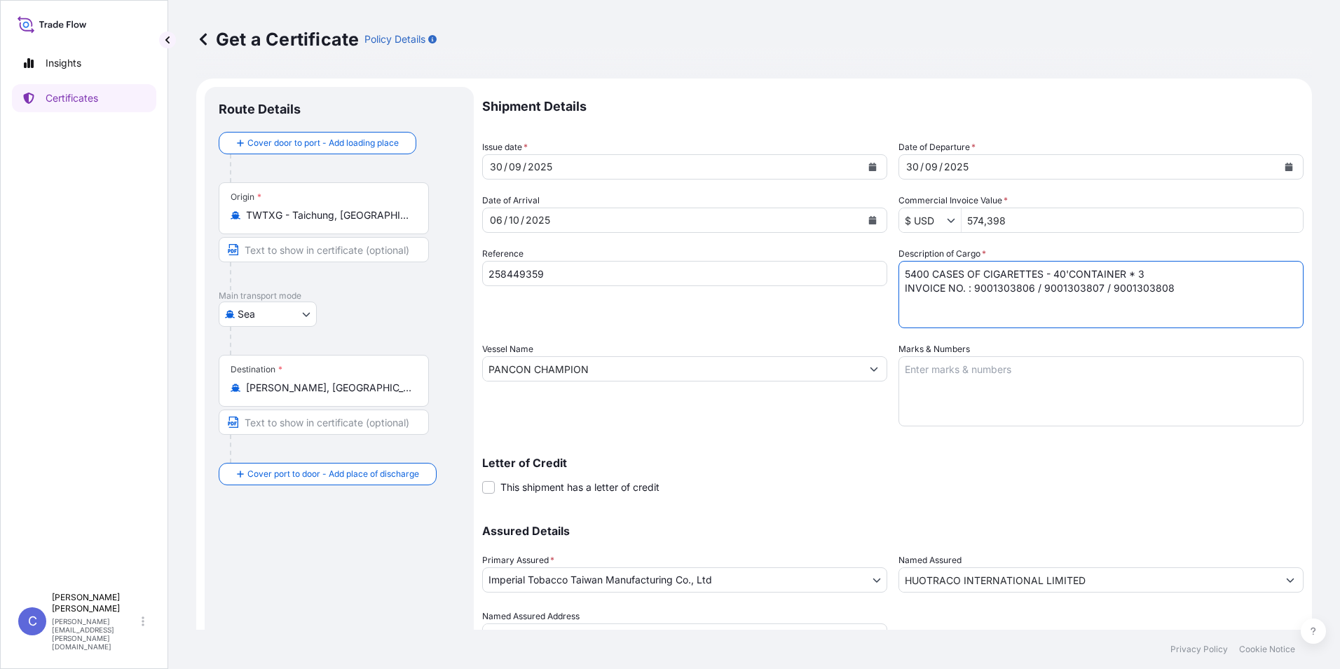
drag, startPoint x: 1178, startPoint y: 288, endPoint x: 976, endPoint y: 302, distance: 201.7
click at [976, 302] on textarea "5400 CASES OF CIGARETTES - 40'CONTAINER * 3 INVOICE NO. : 9001303806 / 90013038…" at bounding box center [1101, 294] width 405 height 67
type textarea "5400 CASES OF CIGARETTES - 40'CONTAINER * 3 INVOICE NO. : 9001304628 / 90013046…"
click at [670, 413] on div "Vessel Name PANCON CHAMPION" at bounding box center [684, 384] width 405 height 84
click at [611, 264] on input "258449359" at bounding box center [684, 273] width 405 height 25
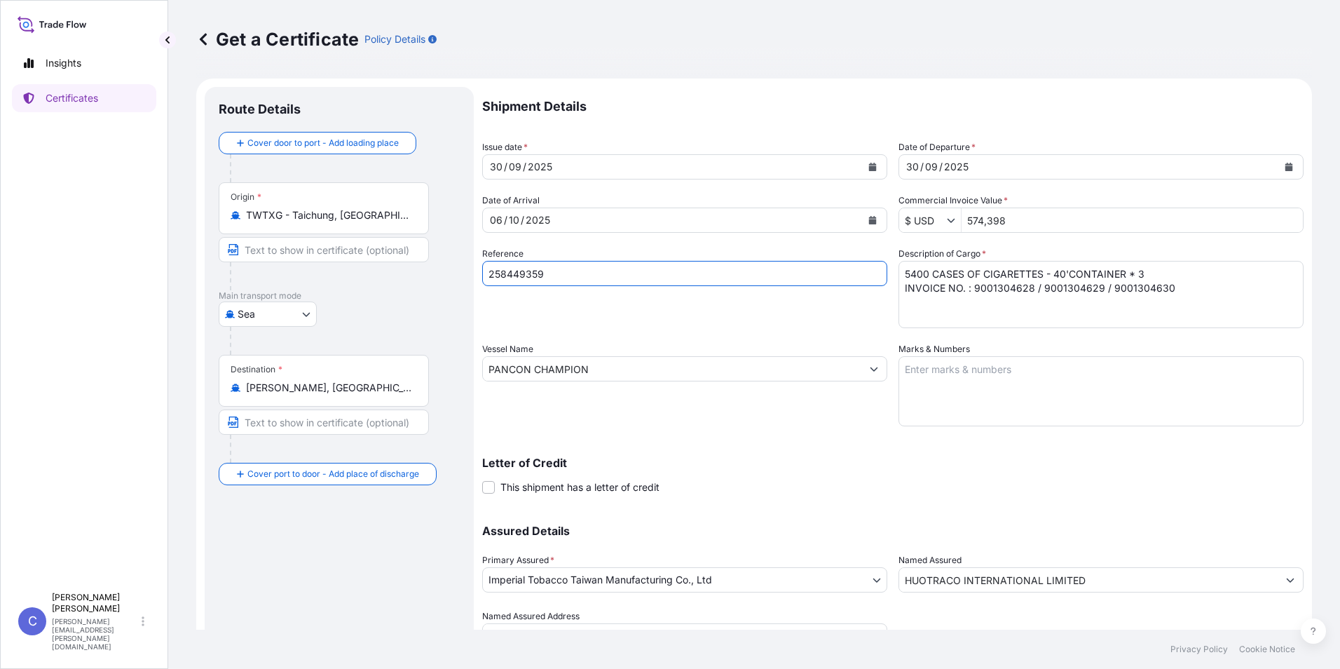
drag, startPoint x: 611, startPoint y: 264, endPoint x: 341, endPoint y: 278, distance: 269.5
click at [341, 278] on form "Route Details Cover door to port - Add loading place Place of loading Road / In…" at bounding box center [754, 388] width 1116 height 618
type input "258926049"
click at [1187, 660] on button "Duplicate Certificate" at bounding box center [1245, 674] width 117 height 28
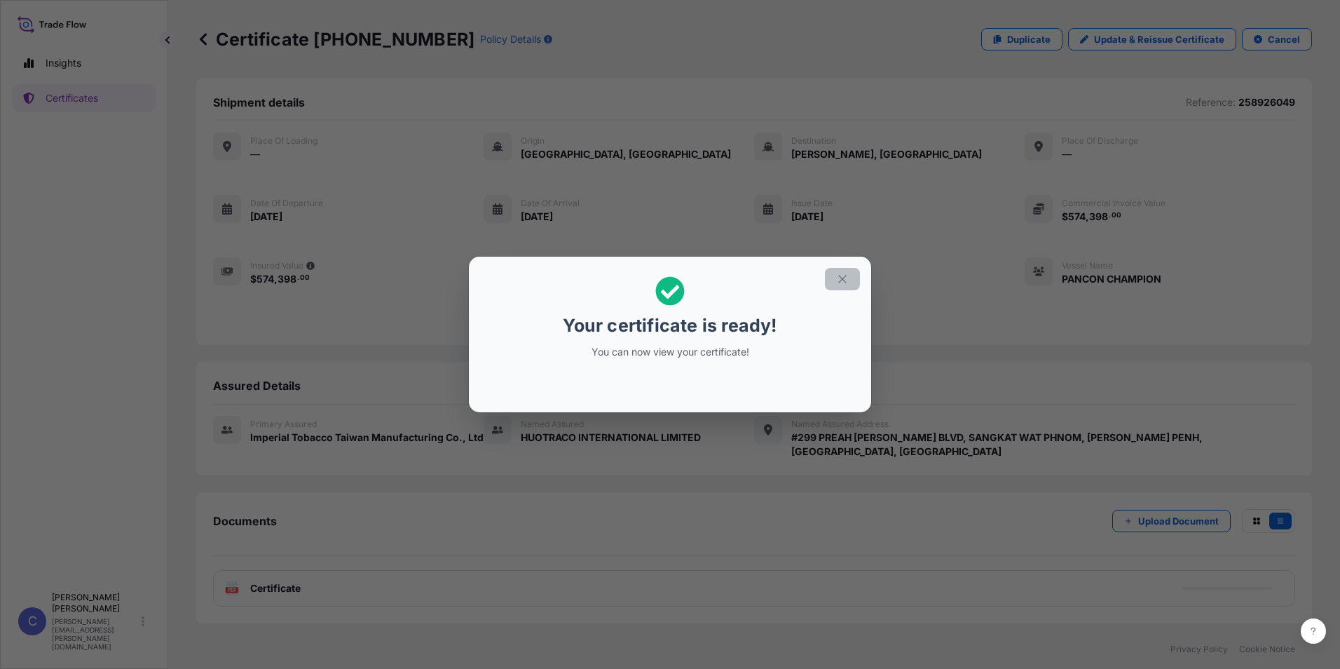
click at [842, 283] on icon "button" at bounding box center [842, 279] width 13 height 13
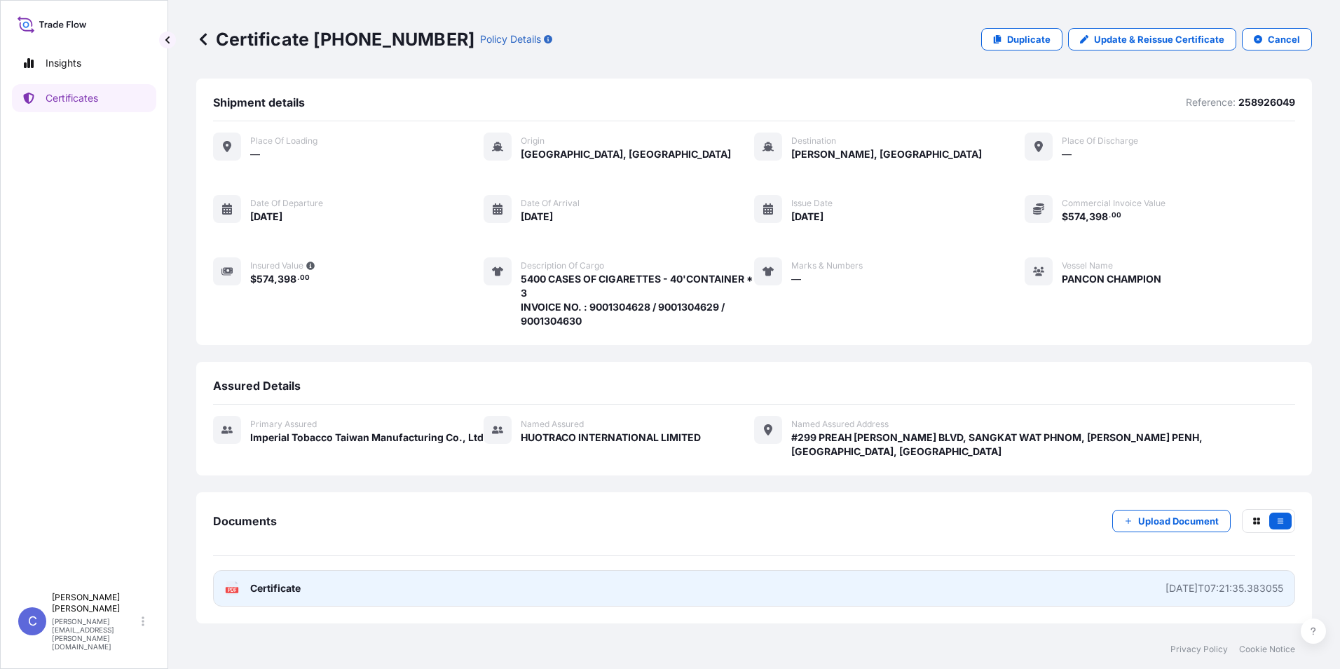
click at [291, 581] on span "Certificate" at bounding box center [275, 588] width 50 height 14
